Goal: Information Seeking & Learning: Learn about a topic

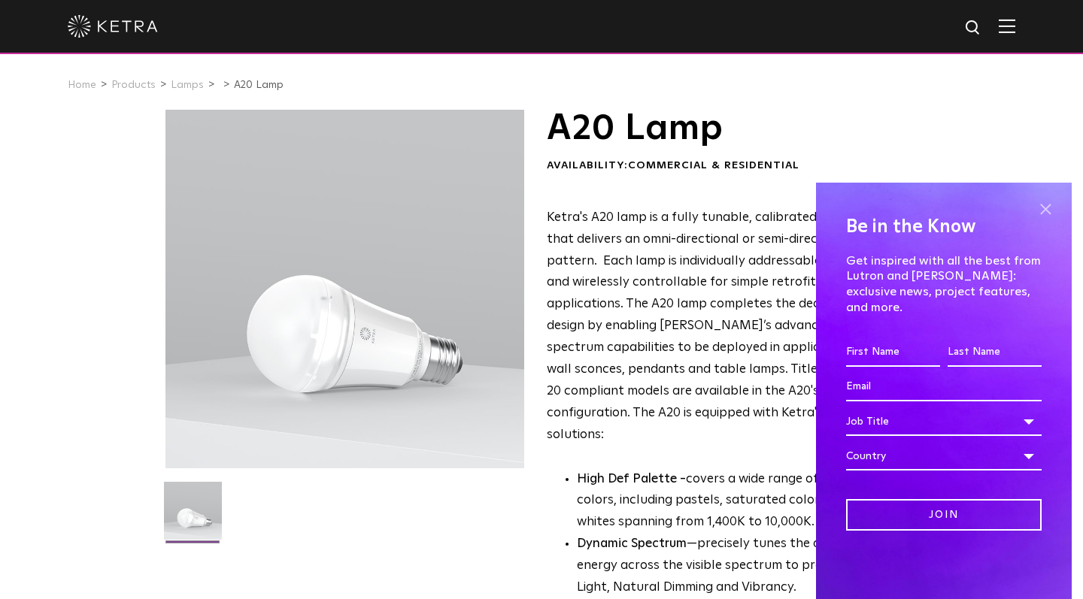
click at [1045, 220] on span at bounding box center [1045, 209] width 23 height 23
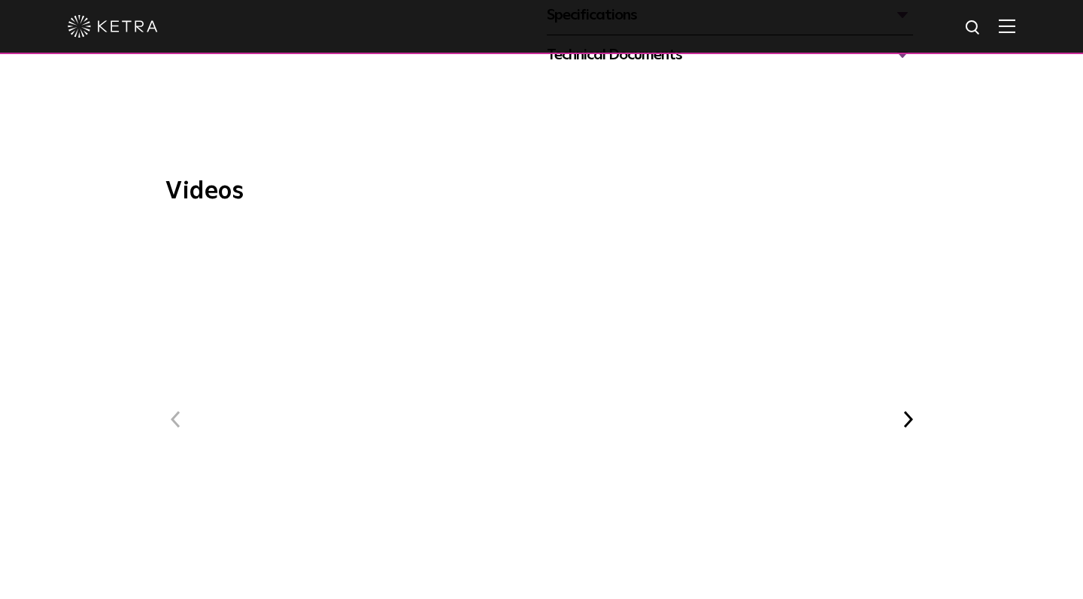
scroll to position [863, 0]
click at [523, 338] on span "WELL Certified: Delos HQ" at bounding box center [541, 428] width 506 height 415
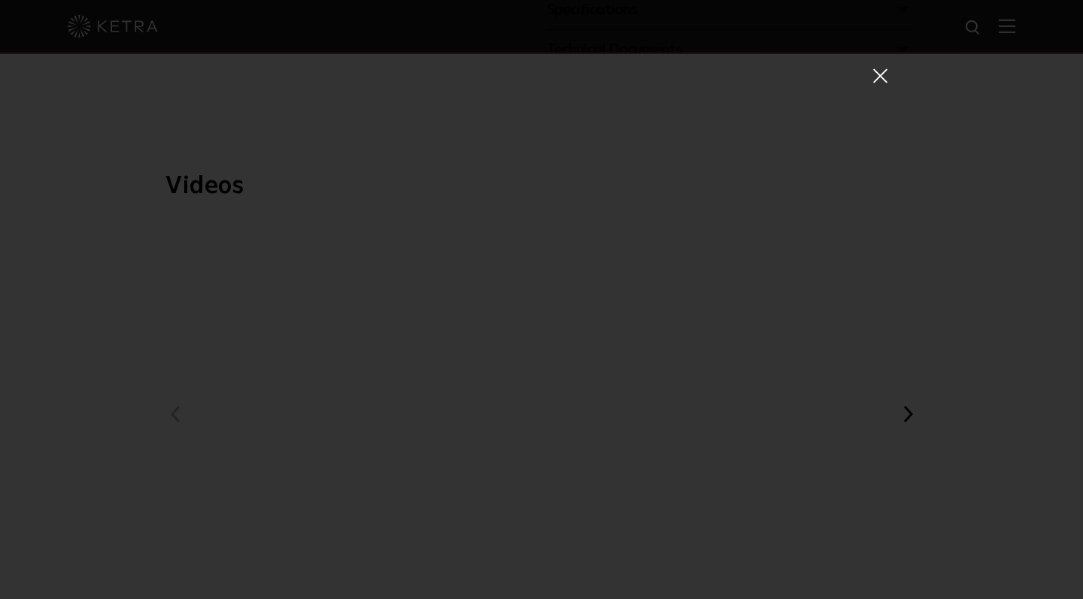
click at [878, 80] on span at bounding box center [879, 75] width 17 height 15
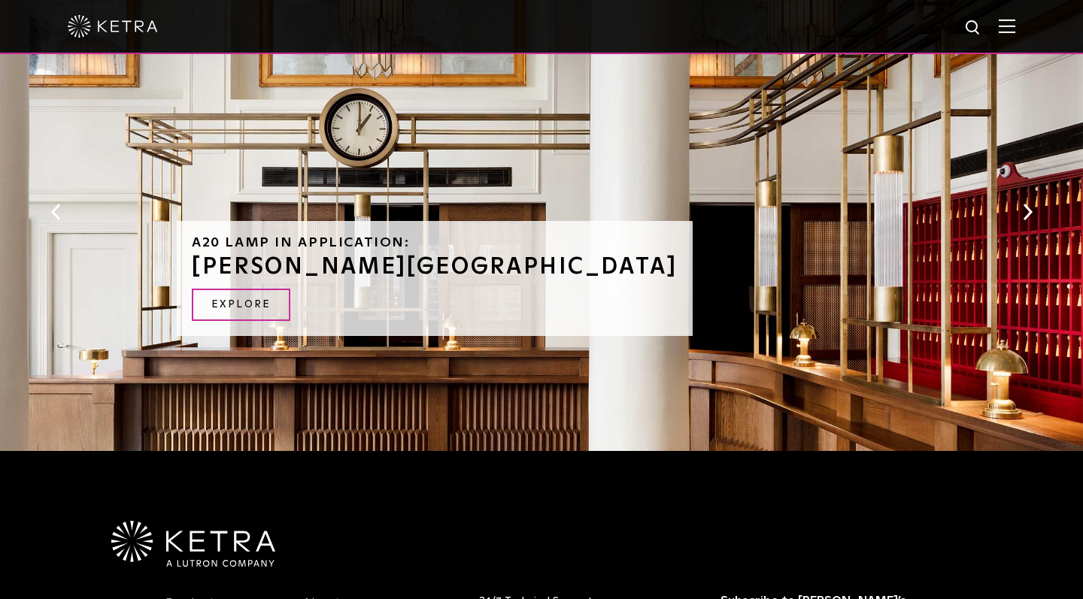
scroll to position [1490, 0]
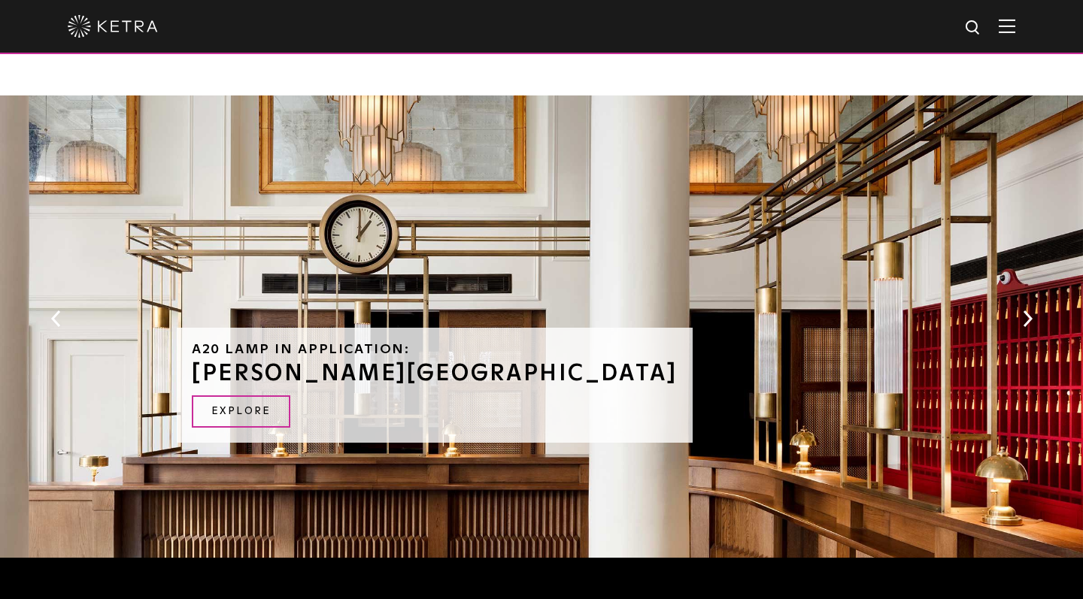
click at [1032, 309] on button "Next" at bounding box center [1027, 319] width 15 height 20
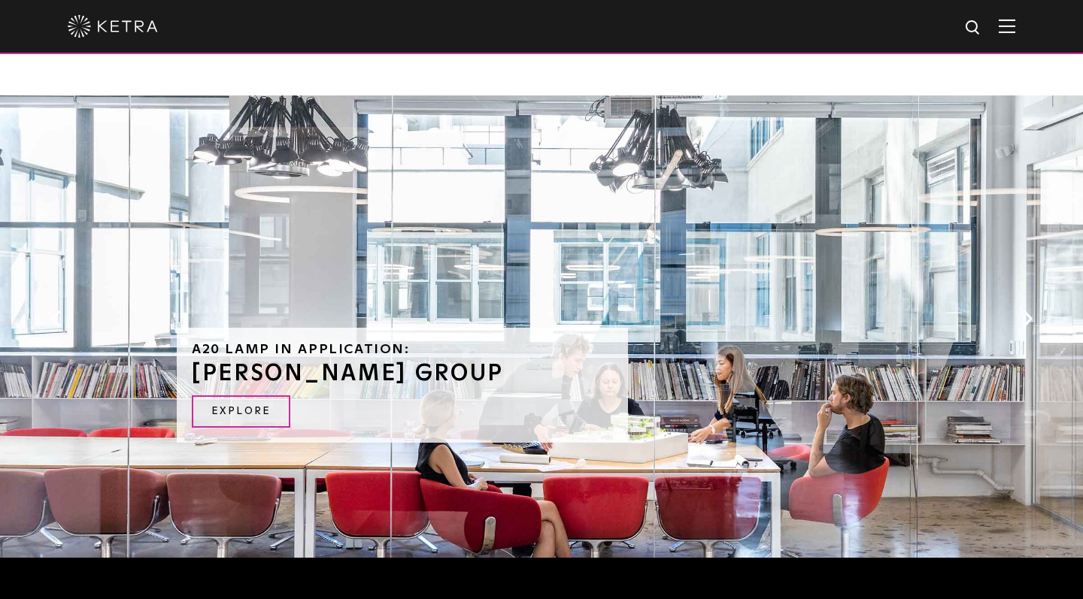
click at [1032, 309] on button "Next" at bounding box center [1027, 319] width 15 height 20
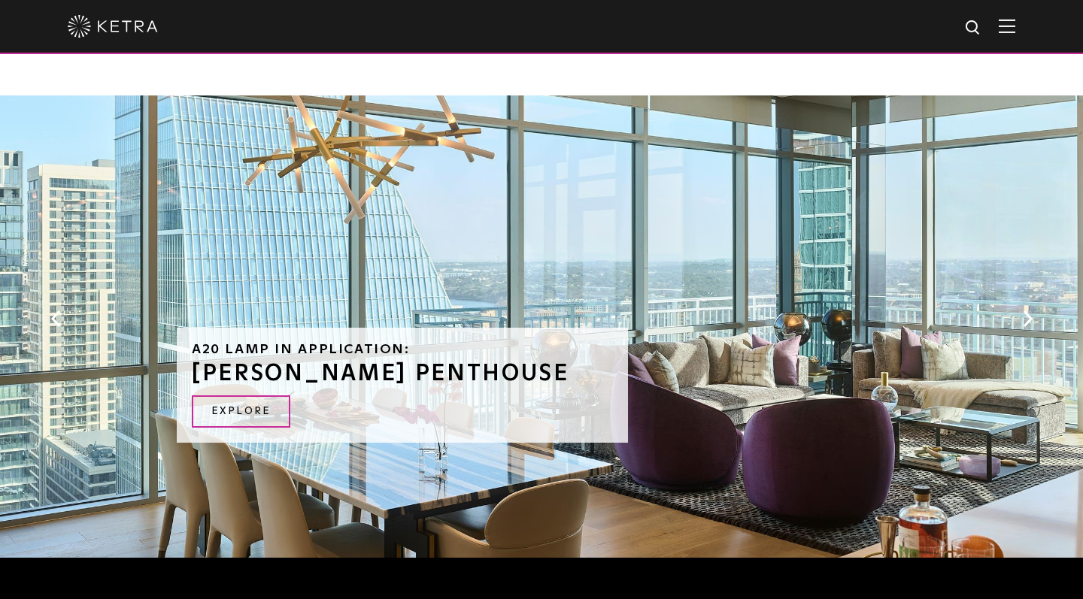
click at [1032, 309] on button "Next" at bounding box center [1027, 319] width 15 height 20
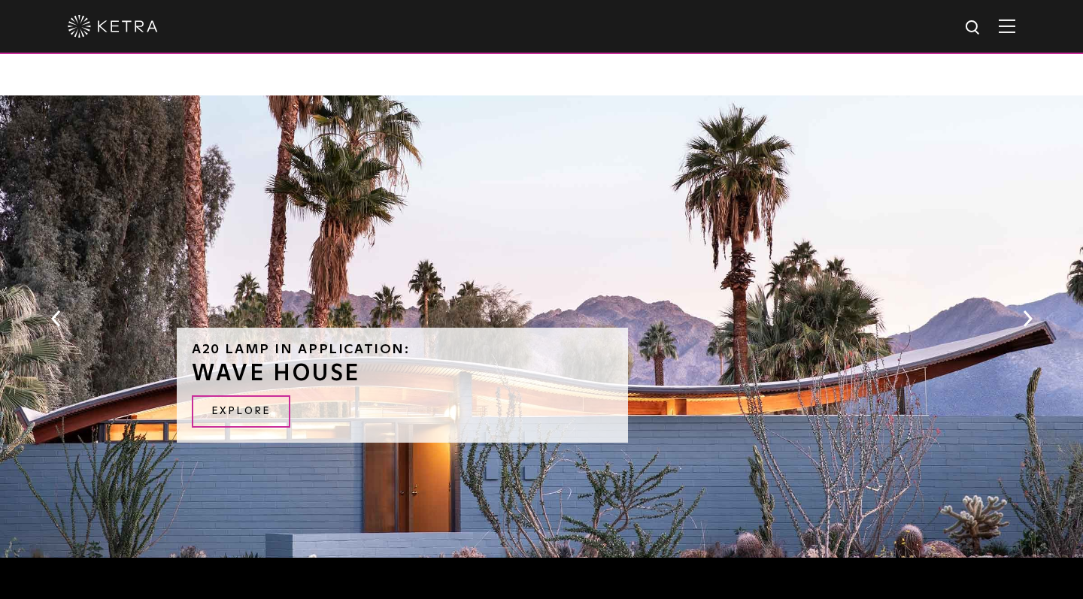
click at [1035, 280] on div "A20 Lamp in Application: Wave House Explore" at bounding box center [541, 331] width 1083 height 470
click at [1024, 309] on button "Next" at bounding box center [1027, 319] width 15 height 20
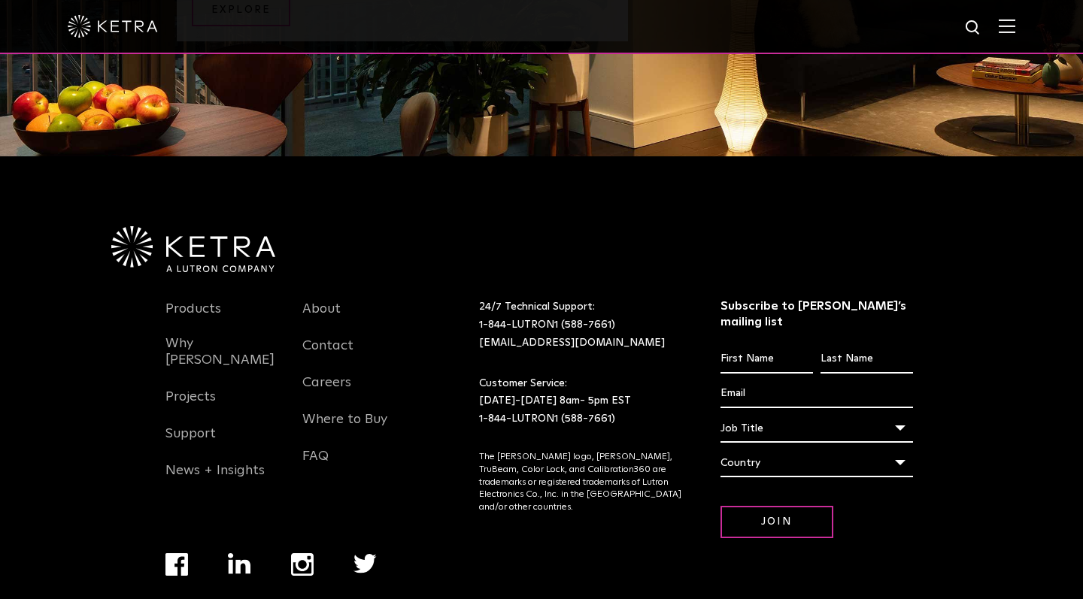
scroll to position [1889, 0]
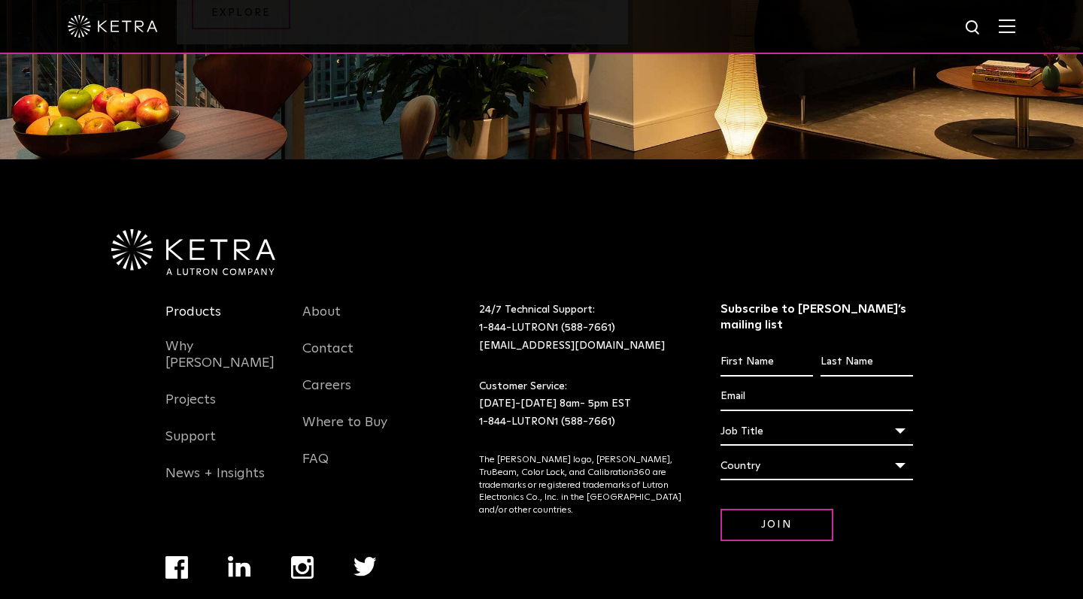
click at [194, 304] on link "Products" at bounding box center [193, 321] width 56 height 35
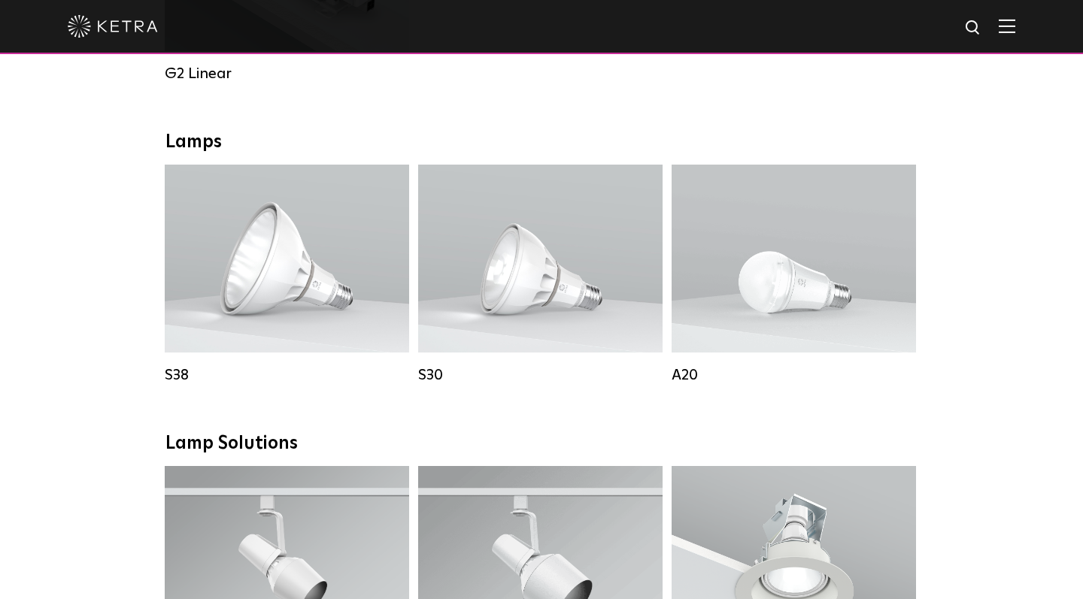
scroll to position [1051, 0]
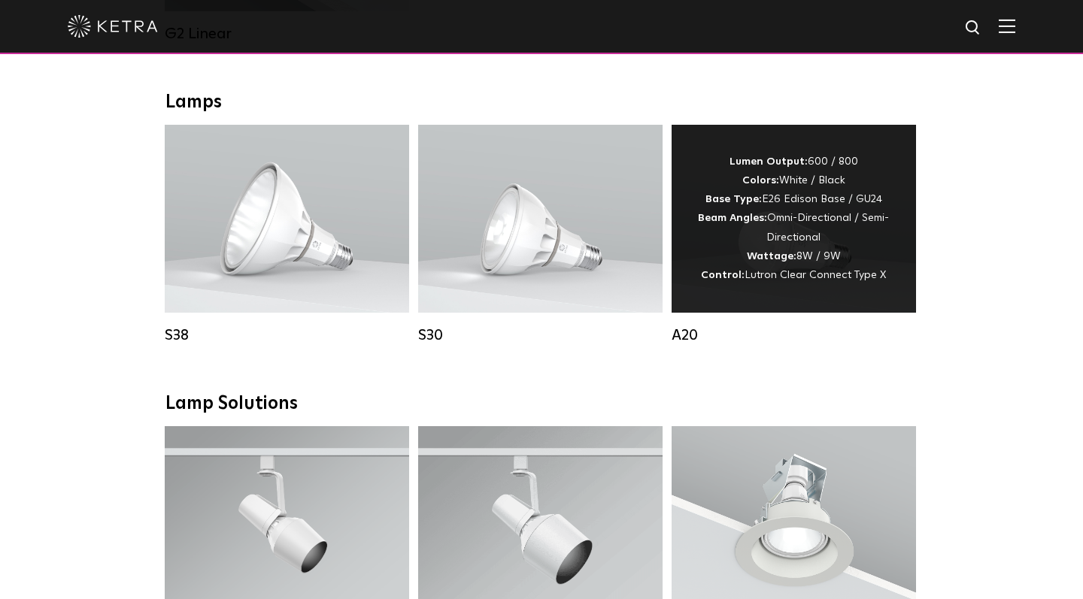
click at [765, 262] on div "Lumen Output: 600 / 800 Colors: White / Black Base Type: E26 Edison Base / GU24…" at bounding box center [793, 219] width 199 height 132
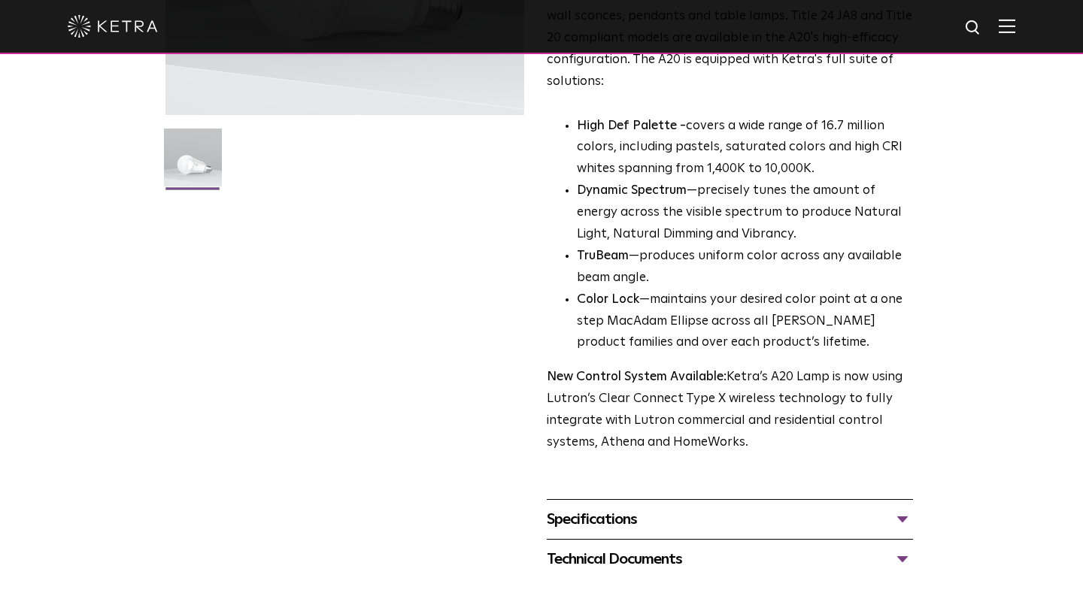
scroll to position [355, 0]
click at [666, 506] on div "Specifications" at bounding box center [730, 518] width 366 height 24
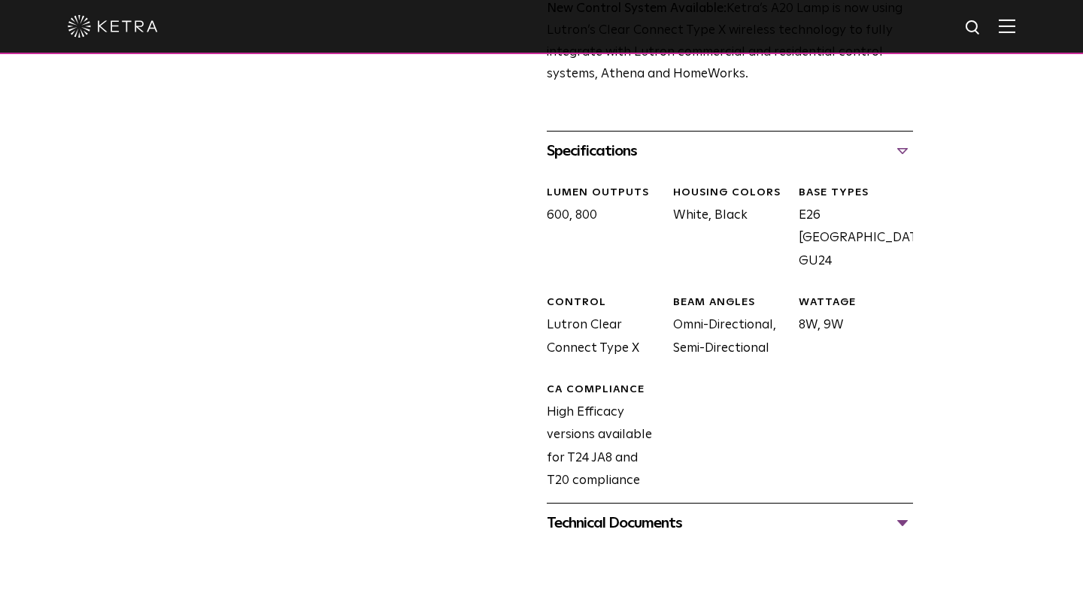
scroll to position [742, 0]
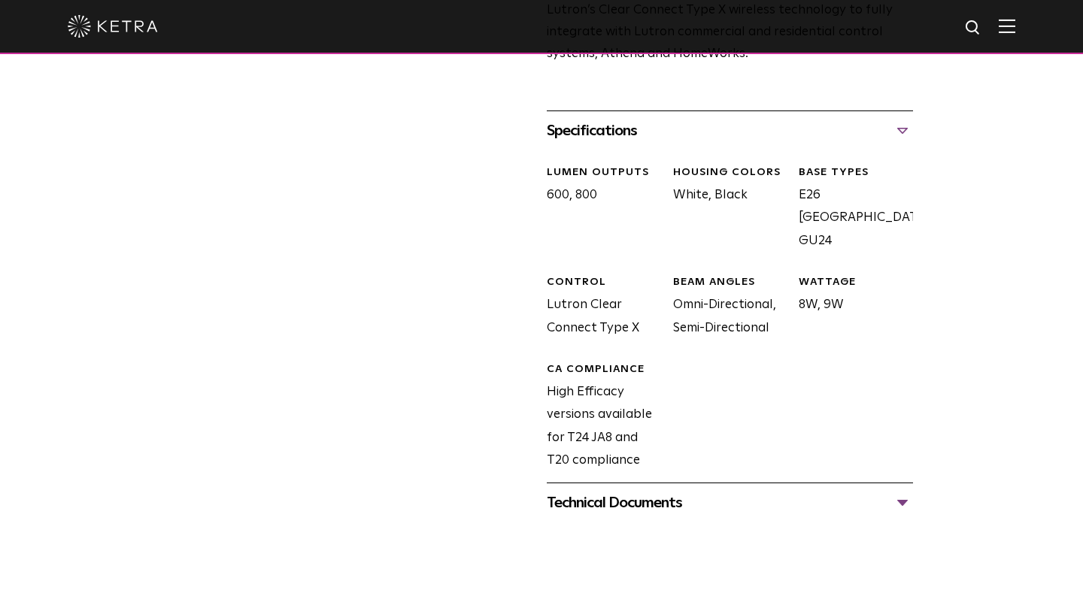
click at [649, 491] on div "Technical Documents" at bounding box center [730, 503] width 366 height 24
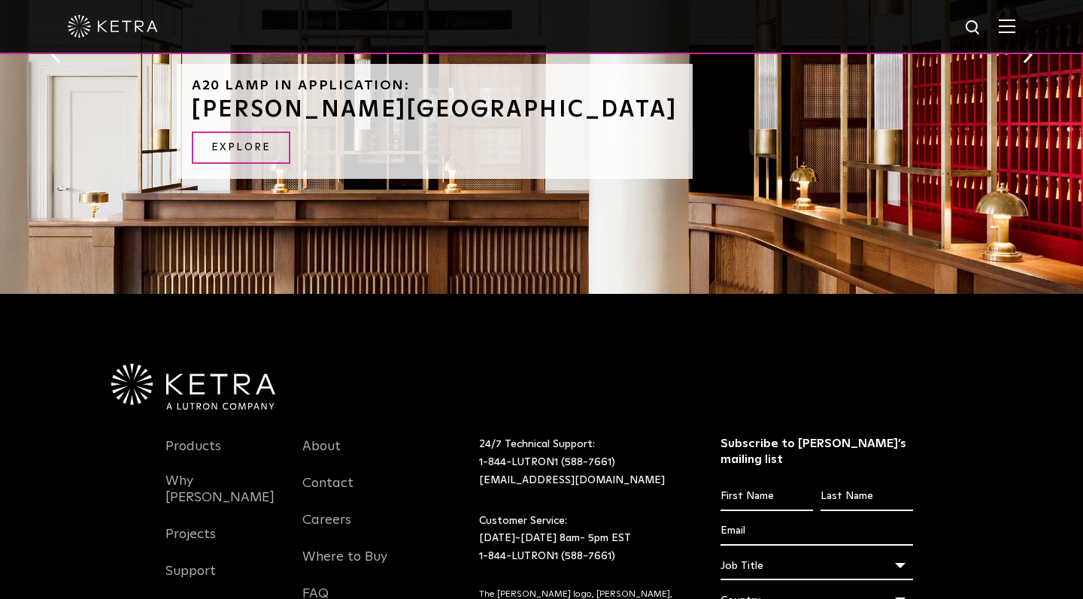
scroll to position [2253, 0]
click at [189, 438] on link "Products" at bounding box center [193, 455] width 56 height 35
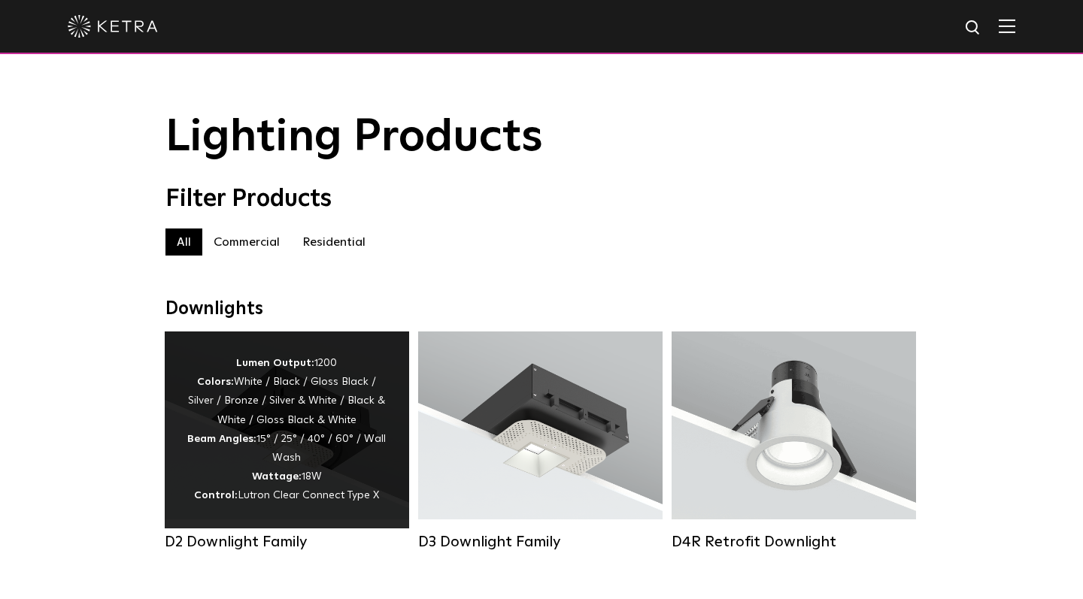
click at [323, 499] on span "Lutron Clear Connect Type X" at bounding box center [308, 495] width 141 height 11
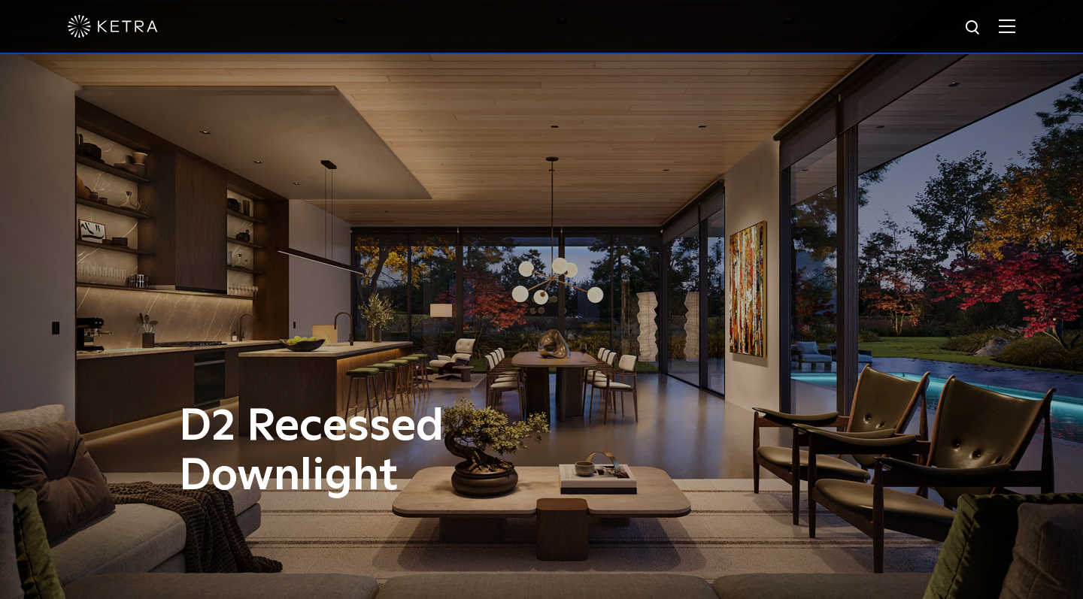
click at [999, 27] on img at bounding box center [1007, 26] width 17 height 14
